Goal: Information Seeking & Learning: Learn about a topic

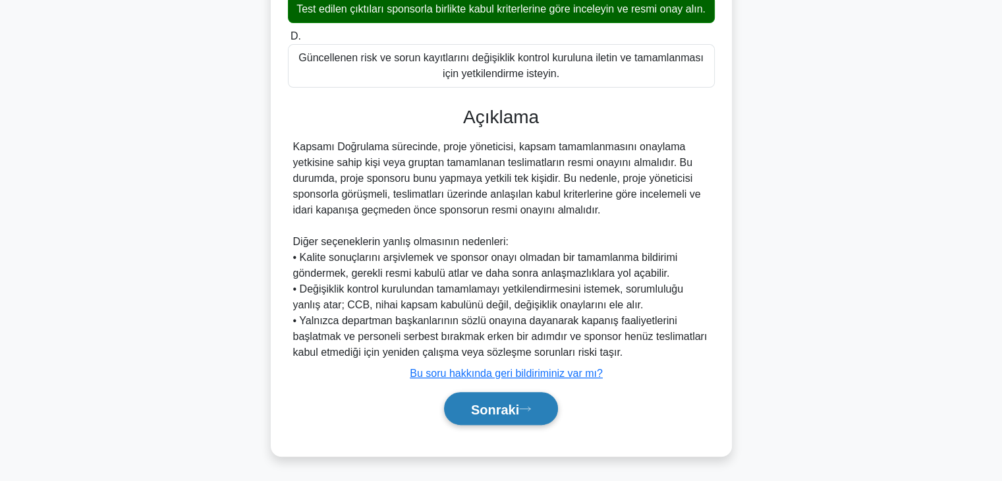
click at [490, 420] on button "Sonraki" at bounding box center [501, 409] width 114 height 34
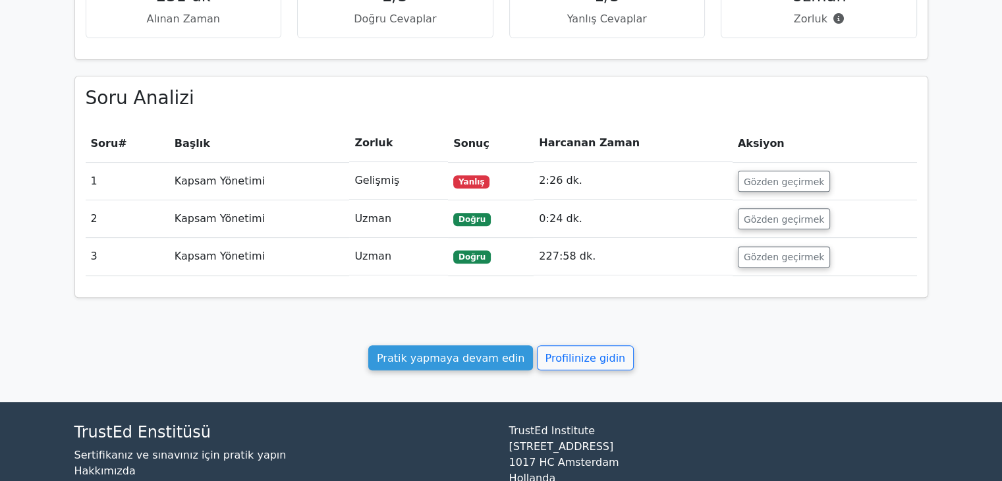
scroll to position [527, 0]
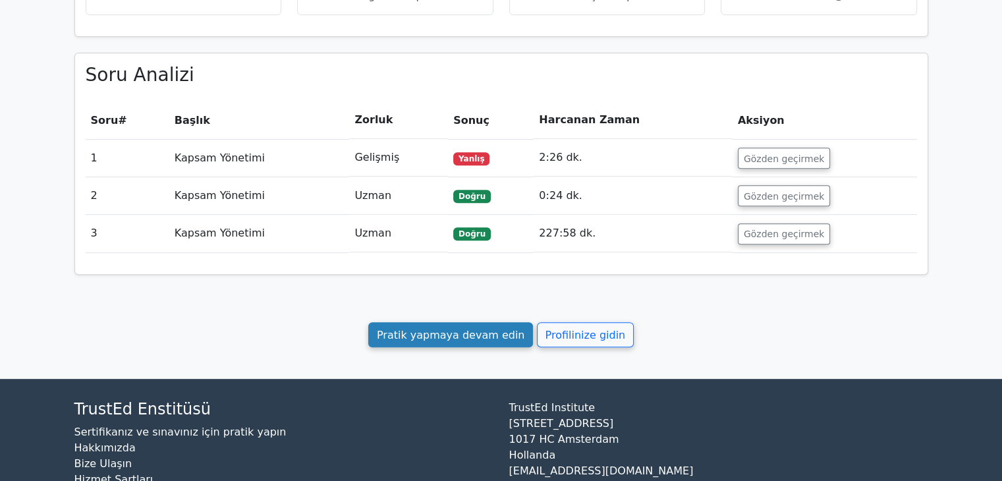
click at [515, 328] on font "Pratik yapmaya devam edin" at bounding box center [451, 334] width 148 height 13
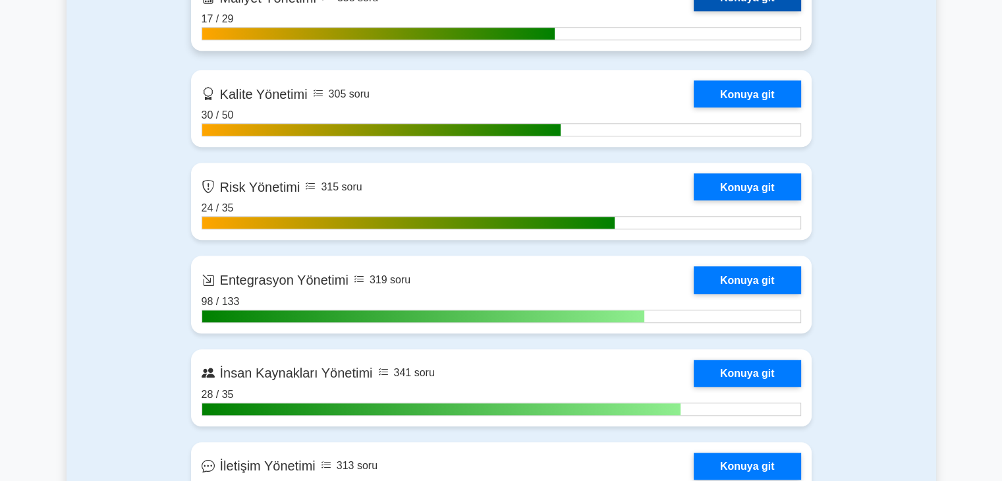
scroll to position [1186, 0]
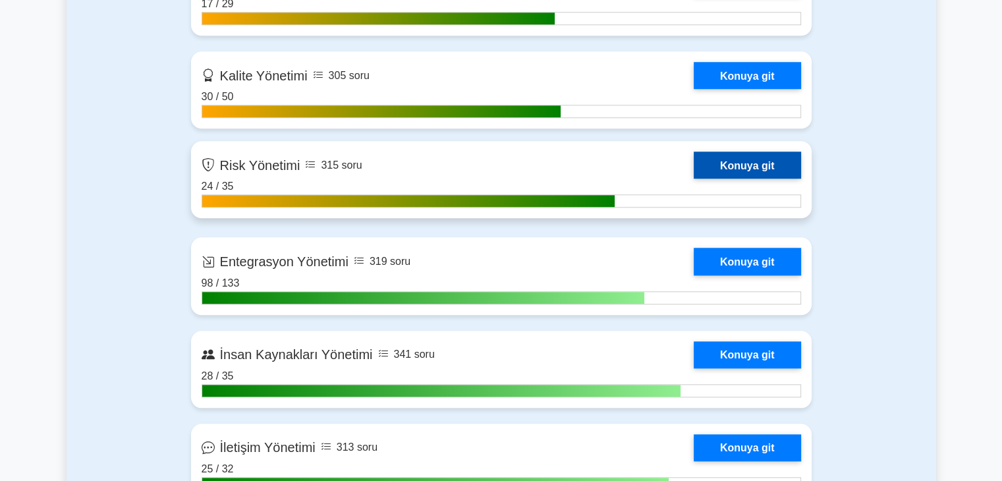
click at [694, 173] on link "Konuya git" at bounding box center [747, 165] width 107 height 27
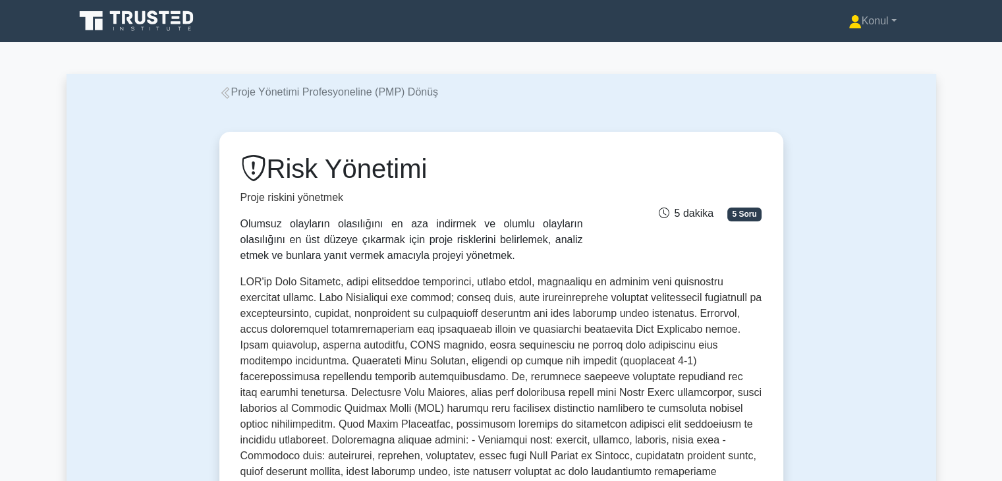
click at [616, 87] on div "Proje Yönetimi Profesyoneline (PMP) Dönüş" at bounding box center [502, 92] width 580 height 16
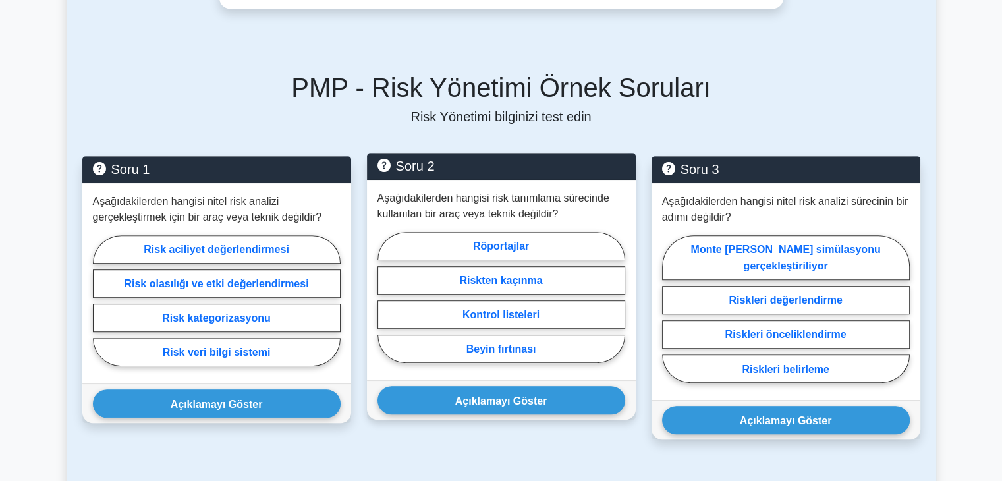
scroll to position [725, 0]
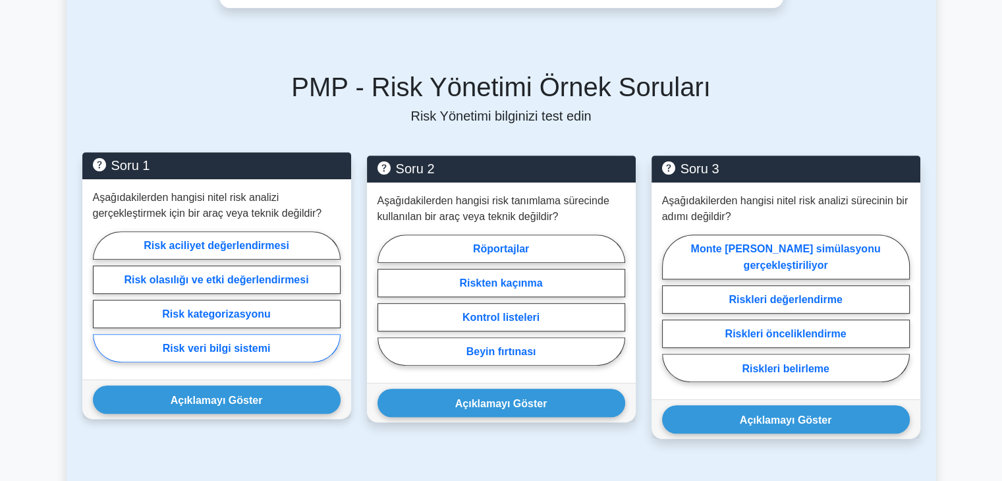
click at [291, 339] on label "Risk veri bilgi sistemi" at bounding box center [217, 348] width 248 height 28
click at [101, 304] on input "Risk veri bilgi sistemi" at bounding box center [97, 300] width 9 height 9
radio input "true"
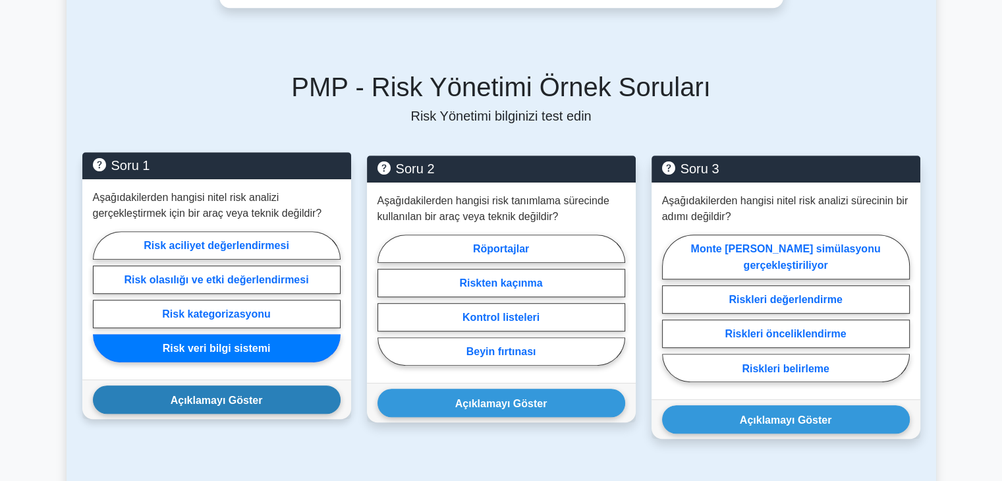
click at [285, 387] on button "Açıklamayı Göster" at bounding box center [217, 399] width 248 height 28
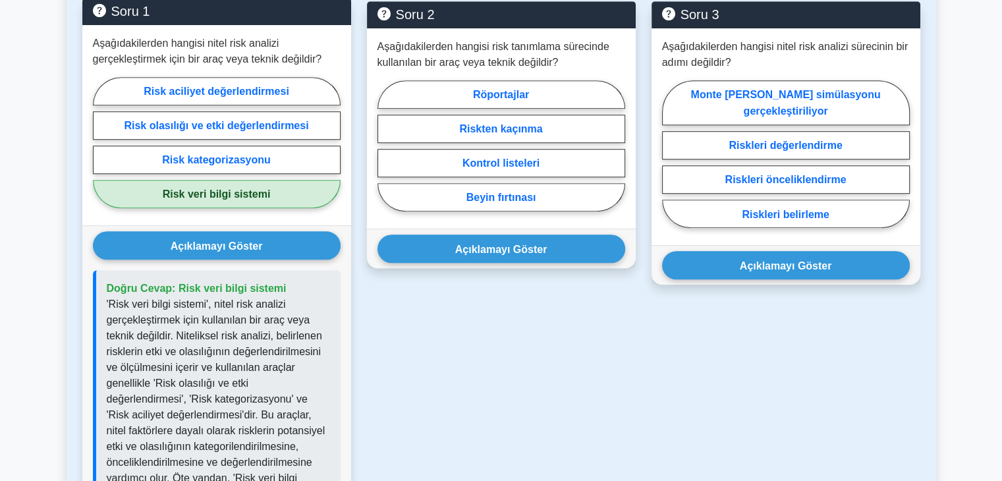
scroll to position [857, 0]
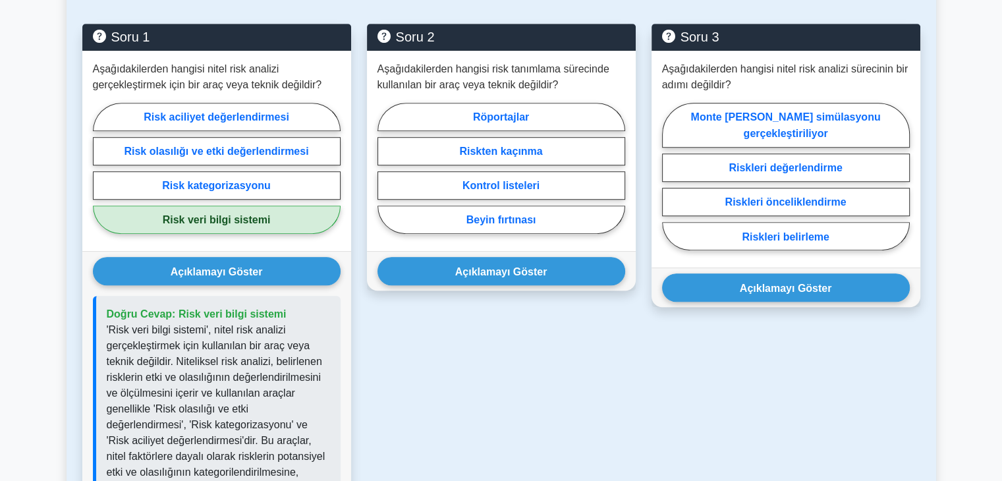
click at [573, 364] on div "Soru 2 Aşağıdakilerden hangisi risk tanımlama sürecinde kullanılan bir araç vey…" at bounding box center [501, 316] width 285 height 584
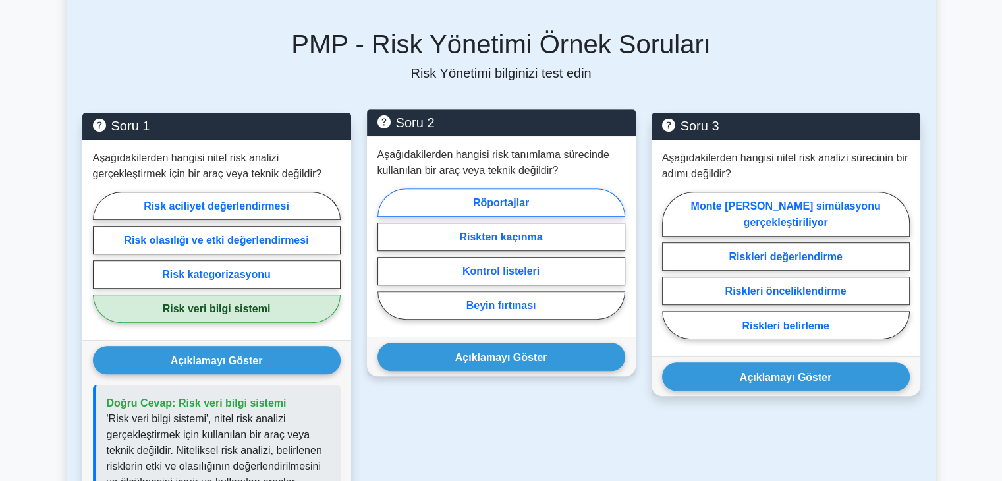
scroll to position [791, 0]
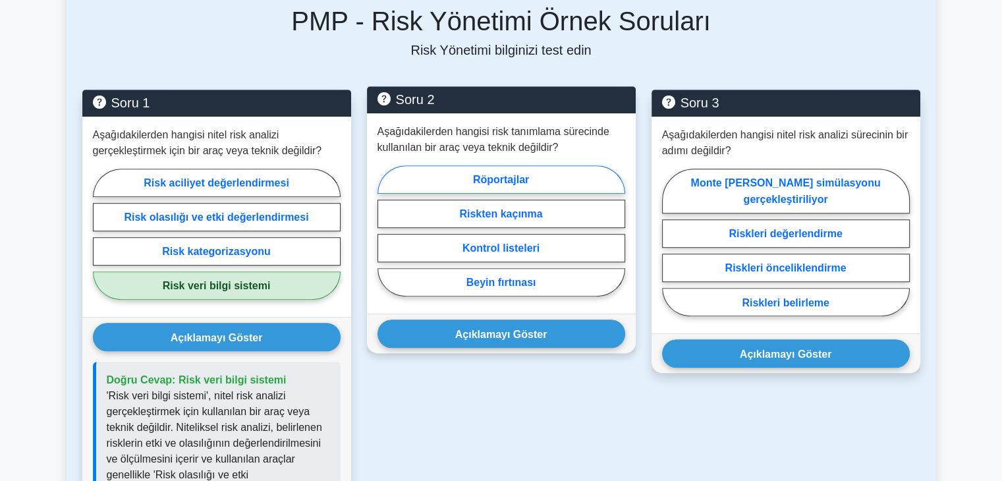
click at [559, 165] on label "Röportajlar" at bounding box center [502, 179] width 248 height 28
click at [386, 230] on input "Röportajlar" at bounding box center [382, 234] width 9 height 9
radio input "true"
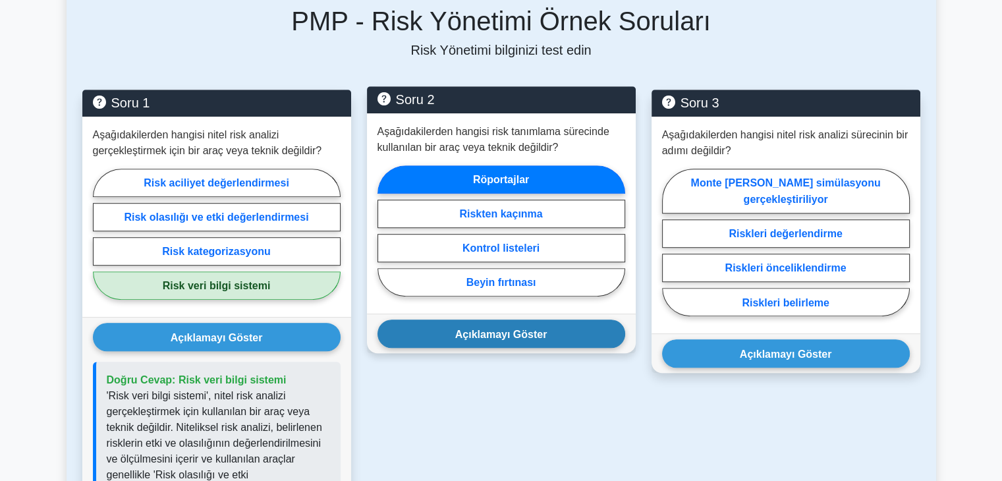
click at [531, 328] on button "Açıklamayı Göster" at bounding box center [502, 334] width 248 height 28
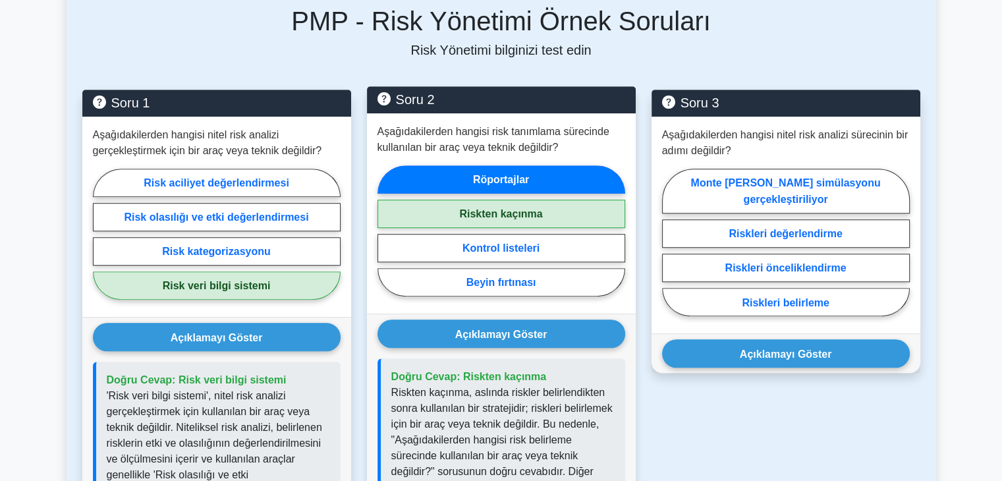
click at [550, 200] on label "Riskten kaçınma" at bounding box center [502, 214] width 248 height 28
click at [386, 230] on input "Riskten kaçınma" at bounding box center [382, 234] width 9 height 9
radio input "true"
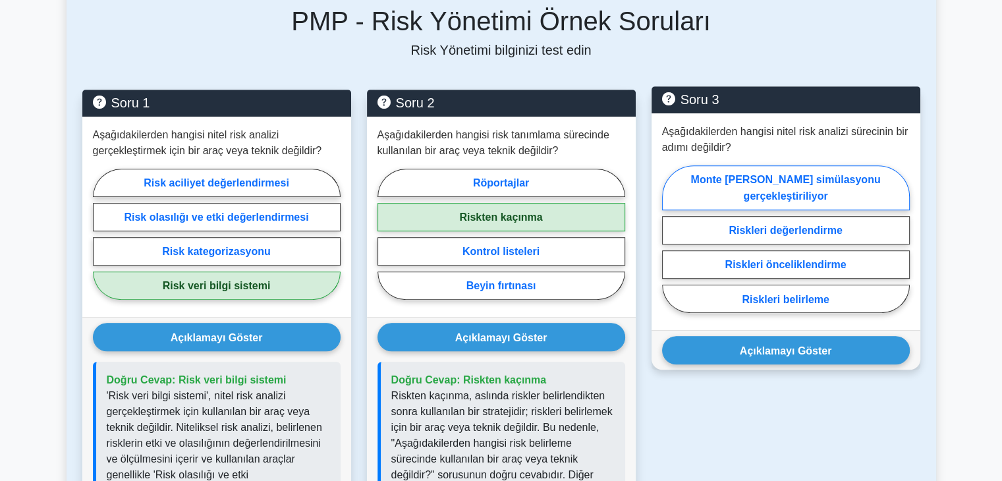
click at [864, 181] on label "Monte Carlo simülasyonu gerçekleştiriliyor" at bounding box center [786, 187] width 248 height 45
click at [671, 239] on input "Monte Carlo simülasyonu gerçekleştiriliyor" at bounding box center [666, 243] width 9 height 9
radio input "true"
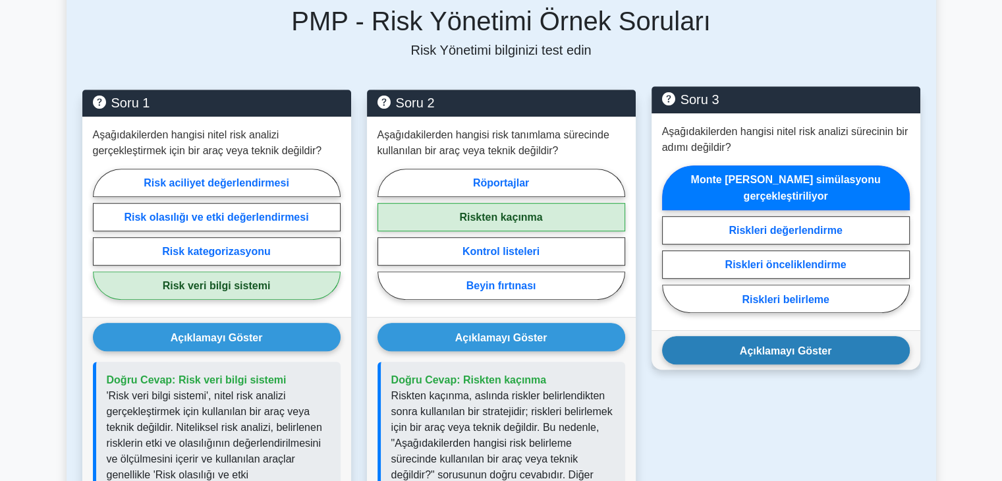
click at [841, 336] on button "Açıklamayı Göster" at bounding box center [786, 350] width 248 height 28
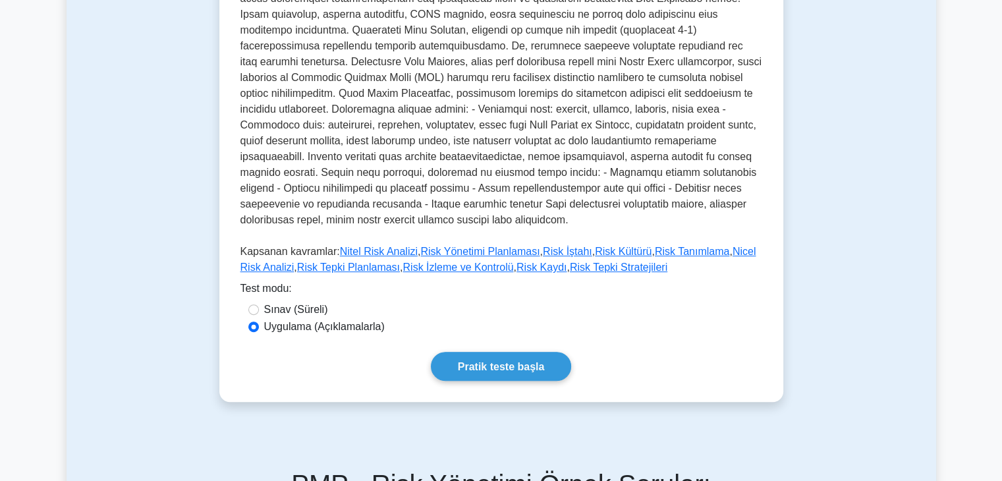
scroll to position [329, 0]
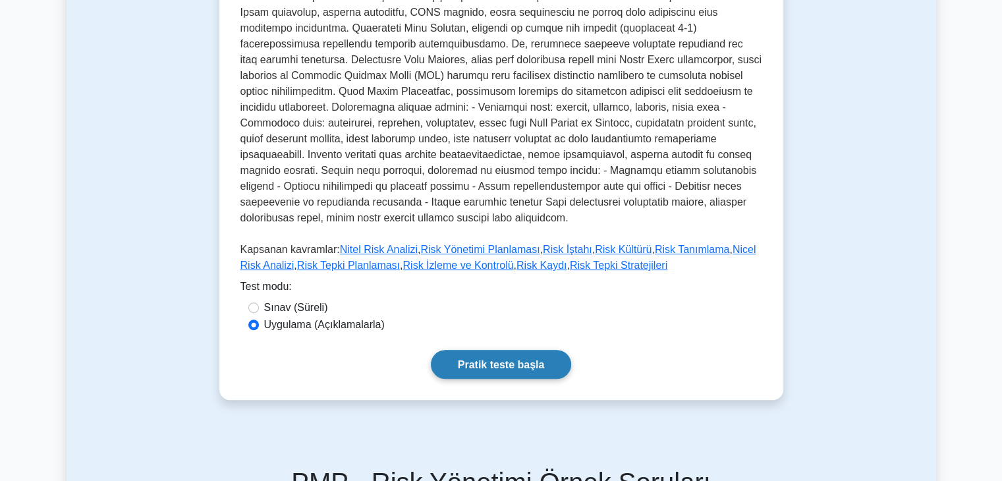
click at [501, 350] on link "Pratik teste başla" at bounding box center [501, 364] width 141 height 28
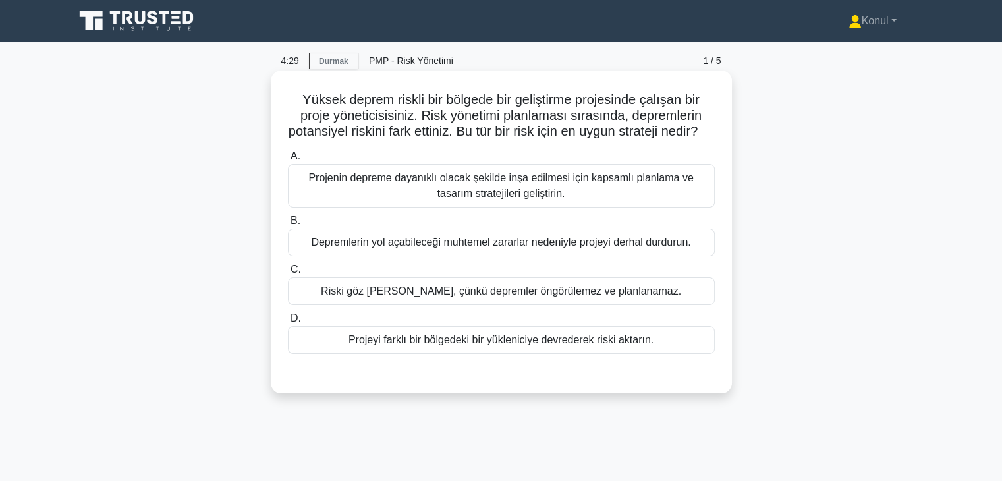
click at [567, 185] on div "Projenin depreme dayanıklı olacak şekilde inşa edilmesi için kapsamlı planlama …" at bounding box center [501, 185] width 427 height 43
click at [288, 161] on input "A. Projenin depreme dayanıklı olacak şekilde inşa edilmesi için kapsamlı planla…" at bounding box center [288, 156] width 0 height 9
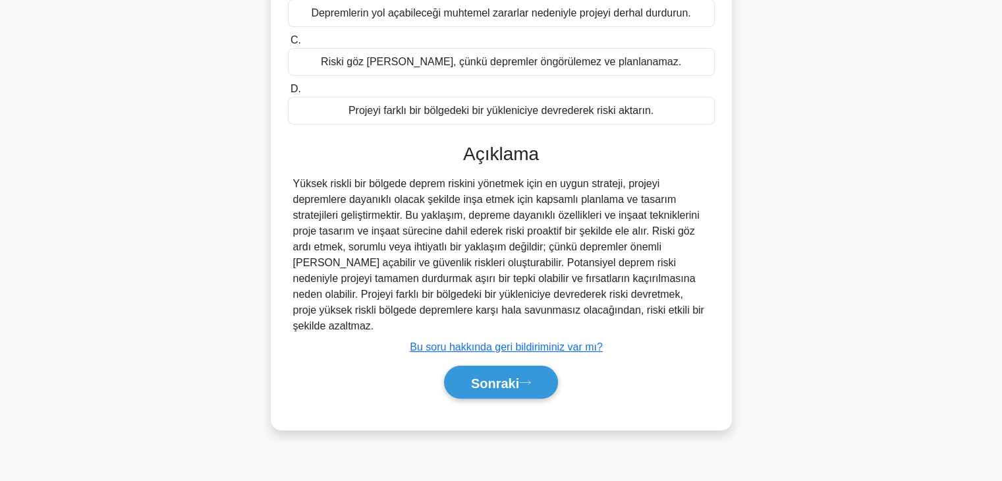
scroll to position [231, 0]
click at [519, 374] on font "Sonraki" at bounding box center [495, 381] width 48 height 14
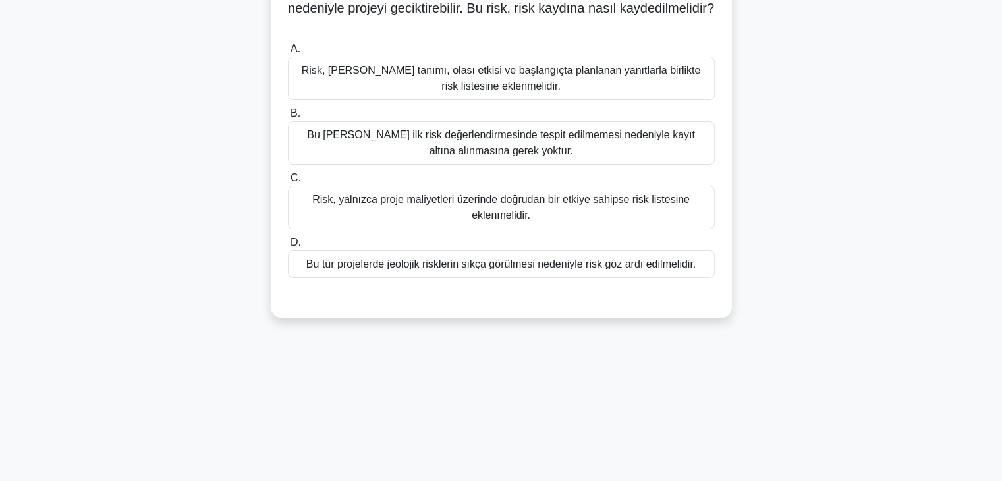
scroll to position [34, 0]
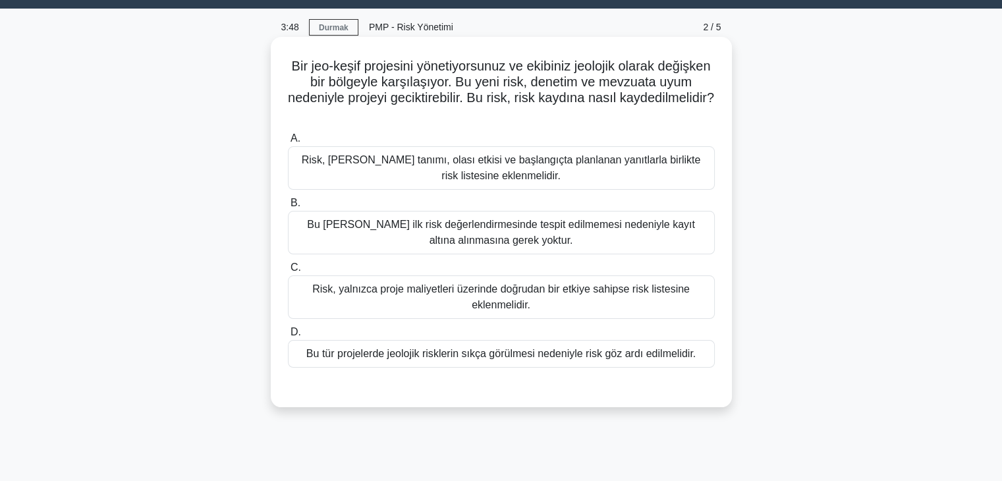
click at [630, 166] on font "Risk, riskin tanımı, olası etkisi ve başlangıçta planlanan yanıtlarla birlikte …" at bounding box center [501, 167] width 399 height 27
click at [288, 143] on input "A. Risk, riskin tanımı, olası etkisi ve başlangıçta planlanan yanıtlarla birlik…" at bounding box center [288, 138] width 0 height 9
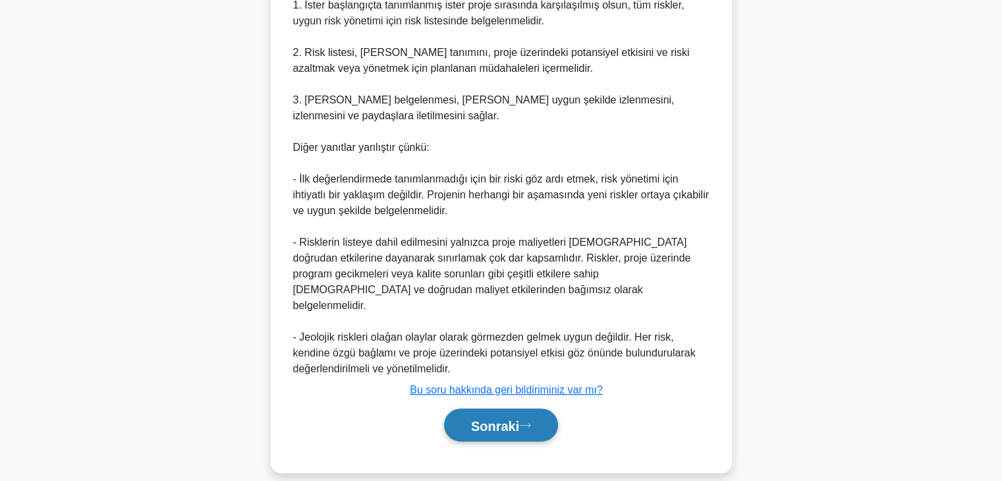
click at [548, 411] on button "Sonraki" at bounding box center [501, 426] width 114 height 34
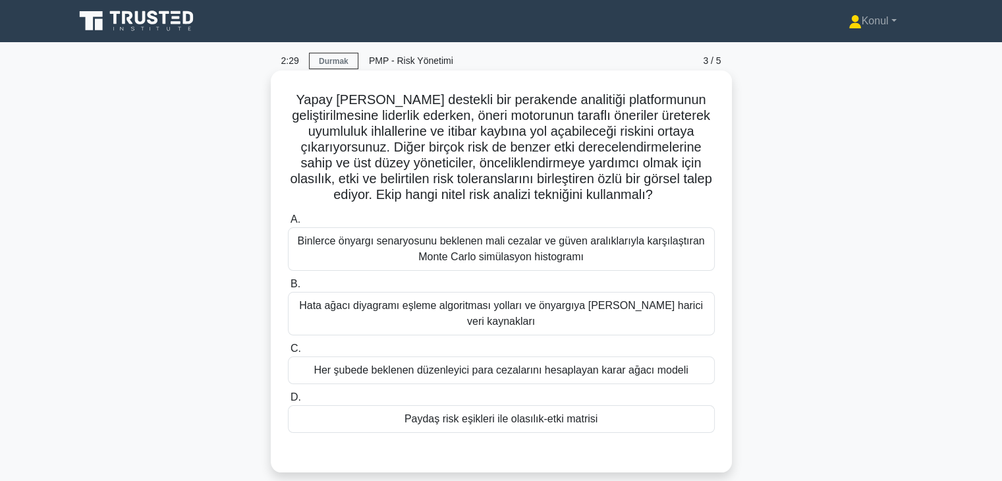
scroll to position [66, 0]
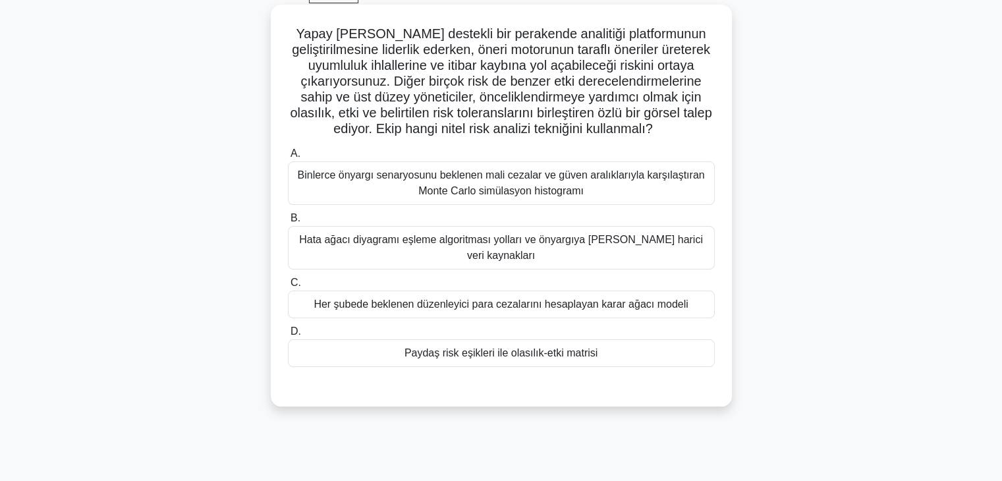
click at [543, 258] on font "Hata ağacı diyagramı eşleme algoritması yolları ve önyargıya neden olan harici …" at bounding box center [501, 247] width 404 height 27
click at [288, 223] on input "B. Hata ağacı diyagramı eşleme algoritması yolları ve önyargıya neden olan hari…" at bounding box center [288, 218] width 0 height 9
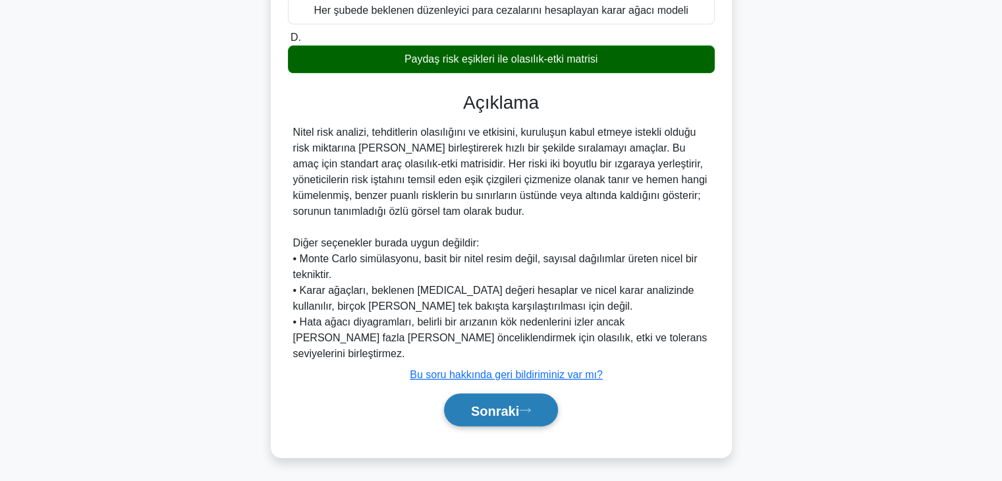
click at [526, 412] on icon at bounding box center [525, 410] width 12 height 7
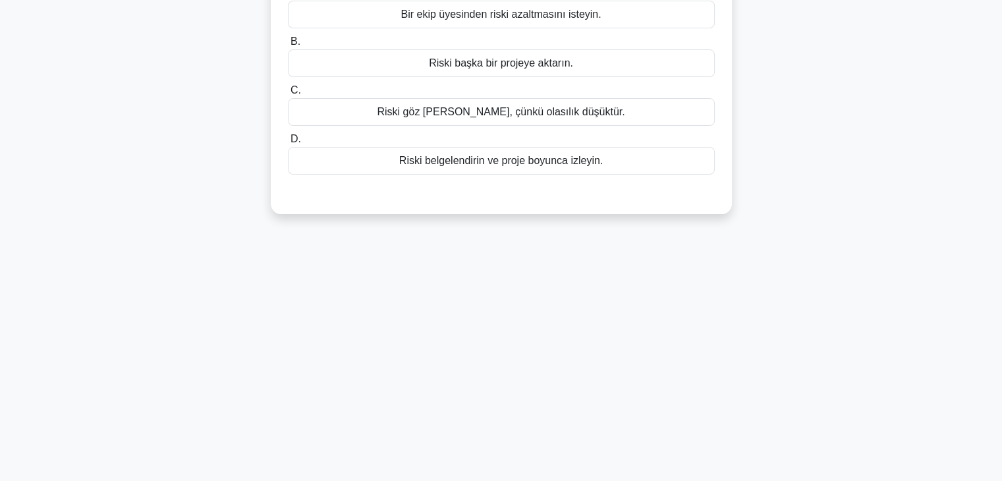
scroll to position [34, 0]
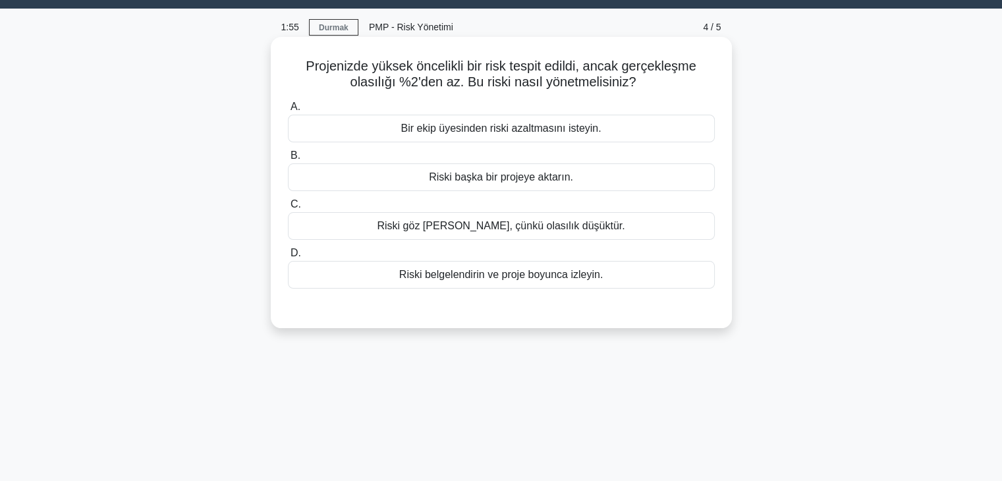
click at [641, 277] on div "Riski belgelendirin ve proje boyunca izleyin." at bounding box center [501, 275] width 427 height 28
click at [288, 258] on input "D. Riski belgelendirin ve proje boyunca izleyin." at bounding box center [288, 253] width 0 height 9
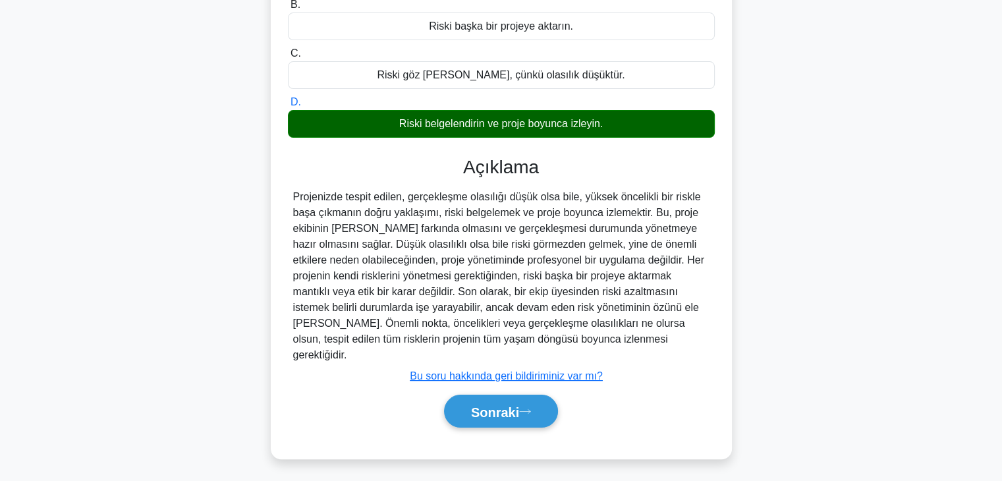
scroll to position [231, 0]
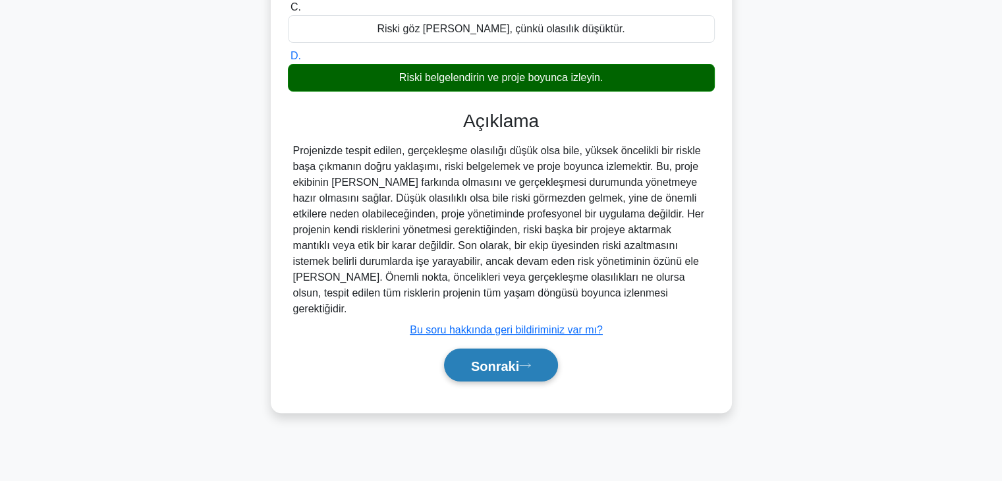
click at [503, 358] on font "Sonraki" at bounding box center [495, 365] width 48 height 14
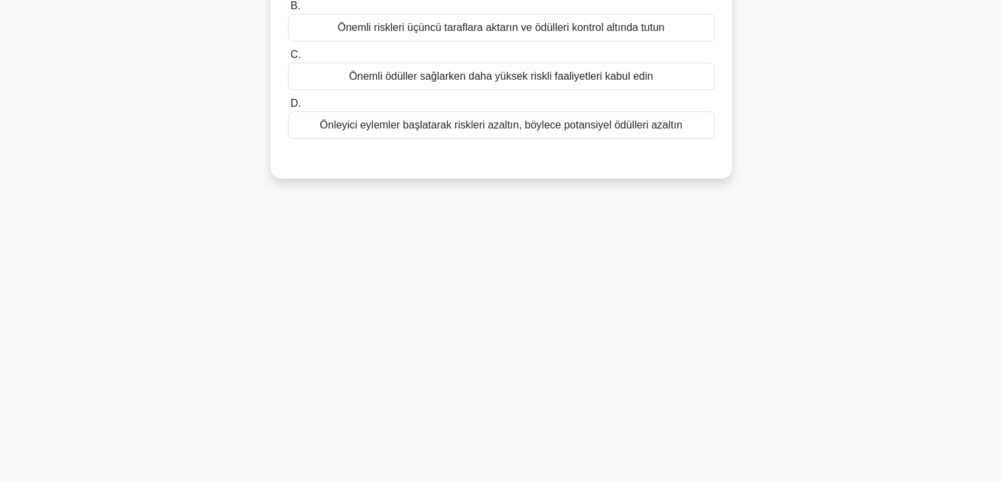
scroll to position [0, 0]
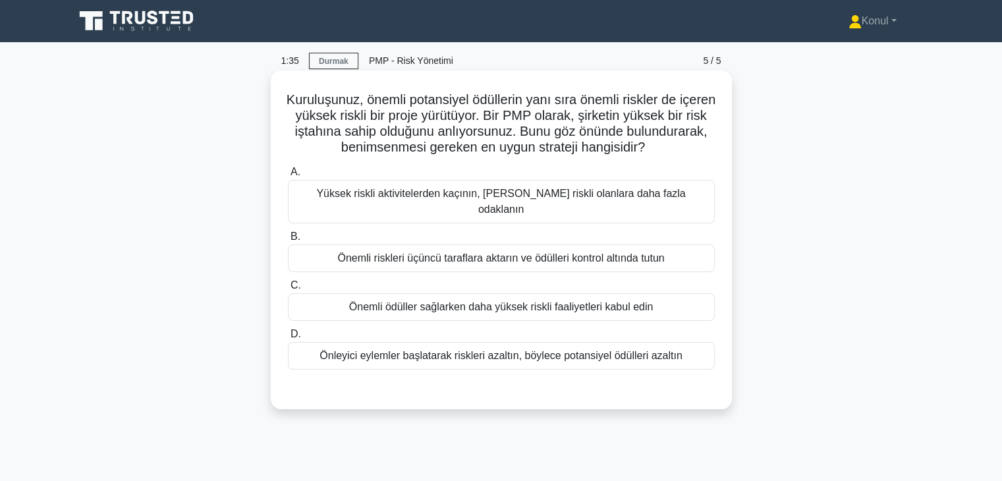
click at [412, 350] on font "Önleyici eylemler başlatarak riskleri azaltın, böylece potansiyel ödülleri azal…" at bounding box center [501, 355] width 362 height 11
click at [288, 339] on input "D. Önleyici eylemler başlatarak riskleri azaltın, böylece potansiyel ödülleri a…" at bounding box center [288, 334] width 0 height 9
